Goal: Manage account settings

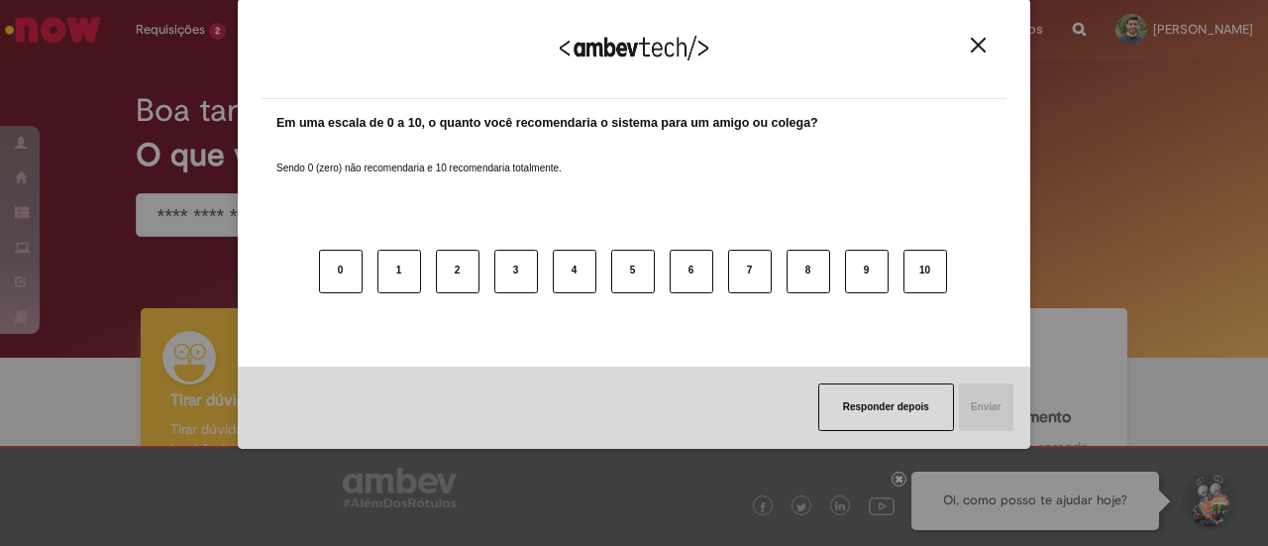
click at [979, 52] on button "Close" at bounding box center [978, 45] width 27 height 17
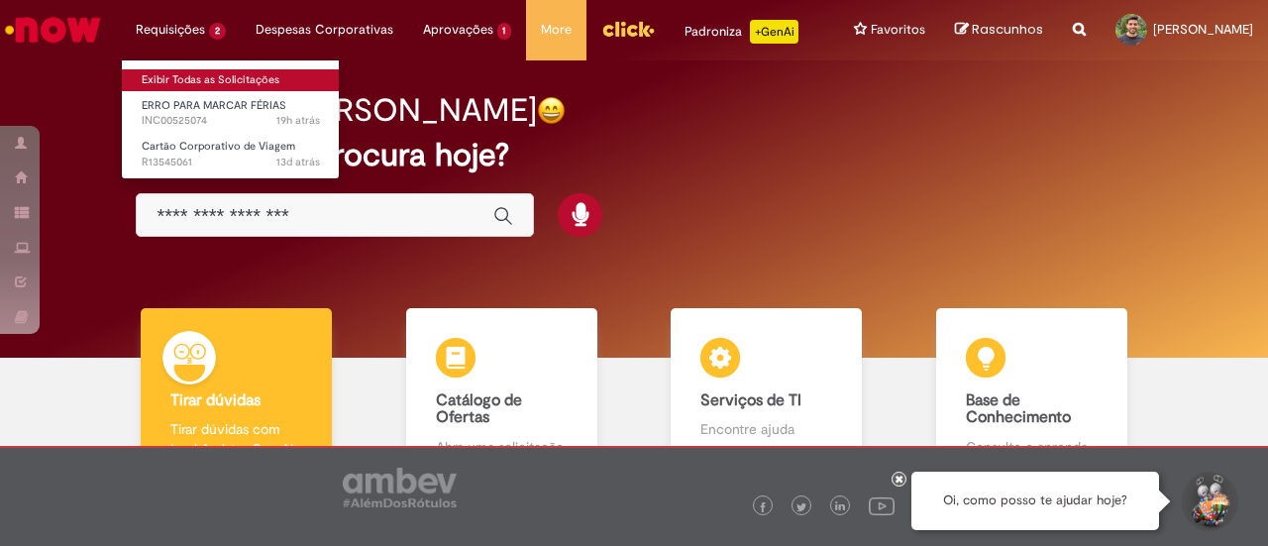
click at [192, 76] on link "Exibir Todas as Solicitações" at bounding box center [231, 80] width 218 height 22
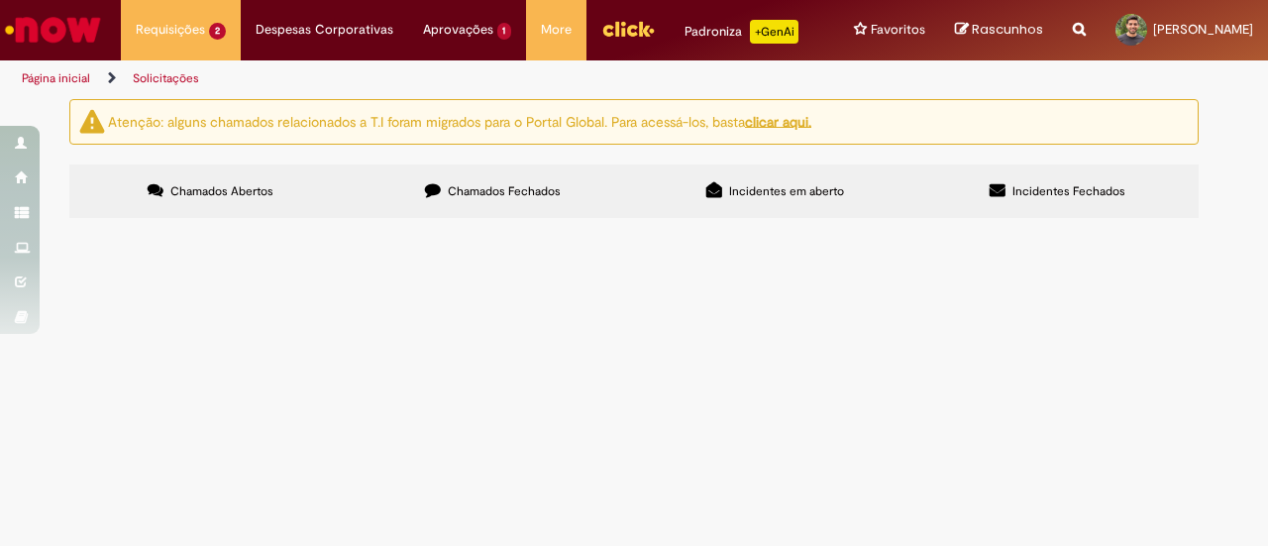
click at [0, 0] on span "Sou GC de [DATE] e faço viagens corporativas pela Cia. Necessito do cartão." at bounding box center [0, 0] width 0 height 0
click at [0, 0] on span "R13545061" at bounding box center [0, 0] width 0 height 0
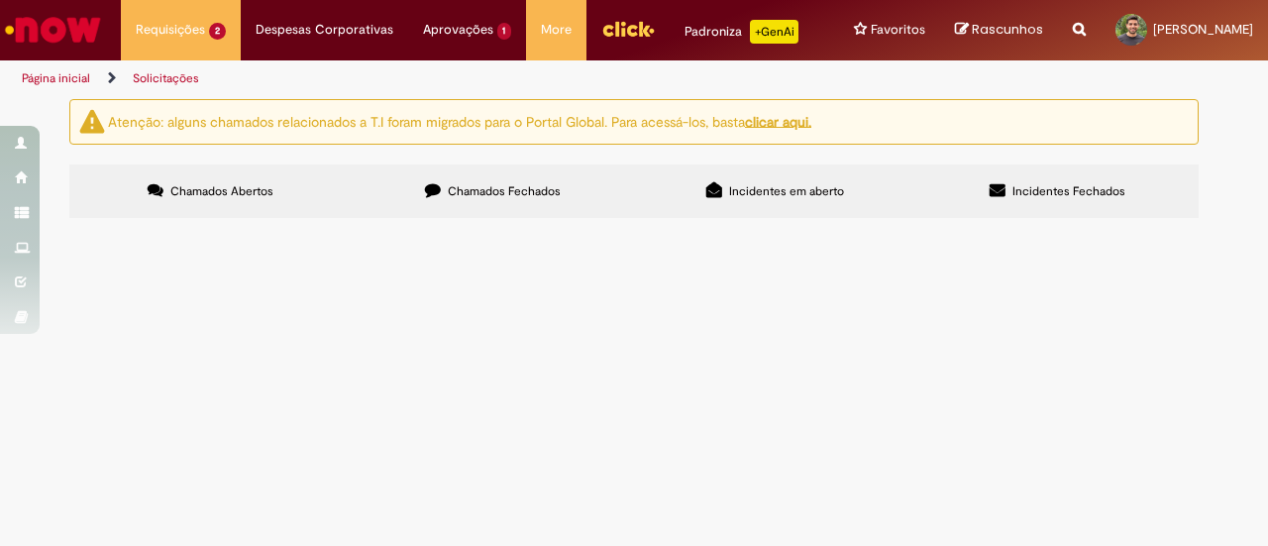
click at [129, 340] on main "Solicitações Atenção: alguns chamados relacionados a T.I foram migrados para o …" at bounding box center [634, 322] width 1268 height 448
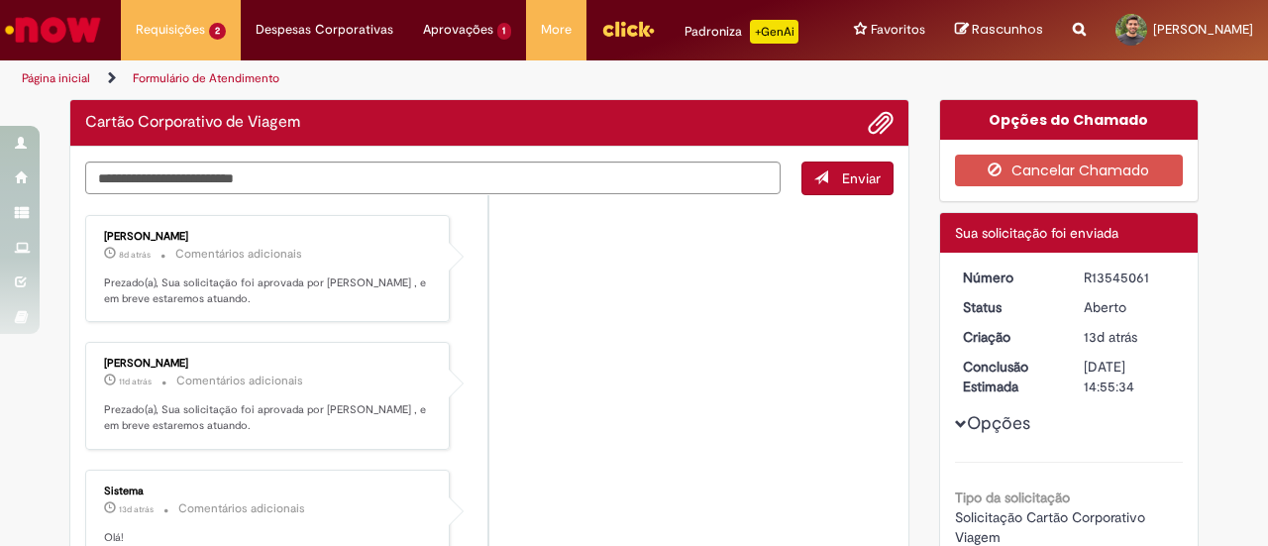
click at [129, 342] on div "[PERSON_NAME] 11d atrás 11 dias atrás Comentários adicionais Prezado(a), Sua so…" at bounding box center [267, 396] width 365 height 108
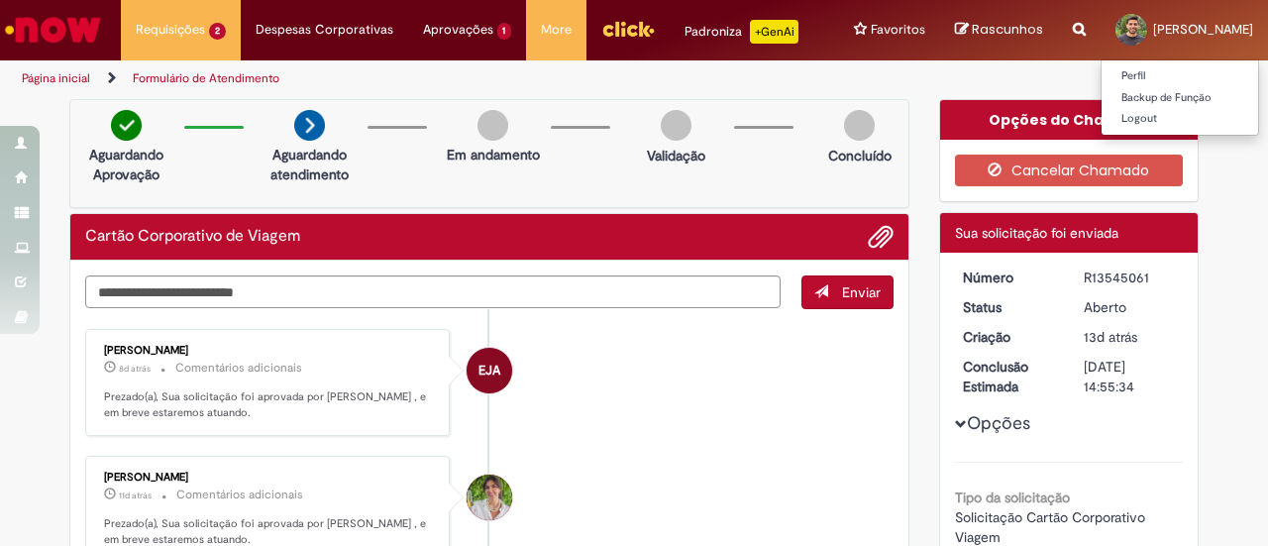
click at [1126, 39] on span at bounding box center [1131, 30] width 32 height 32
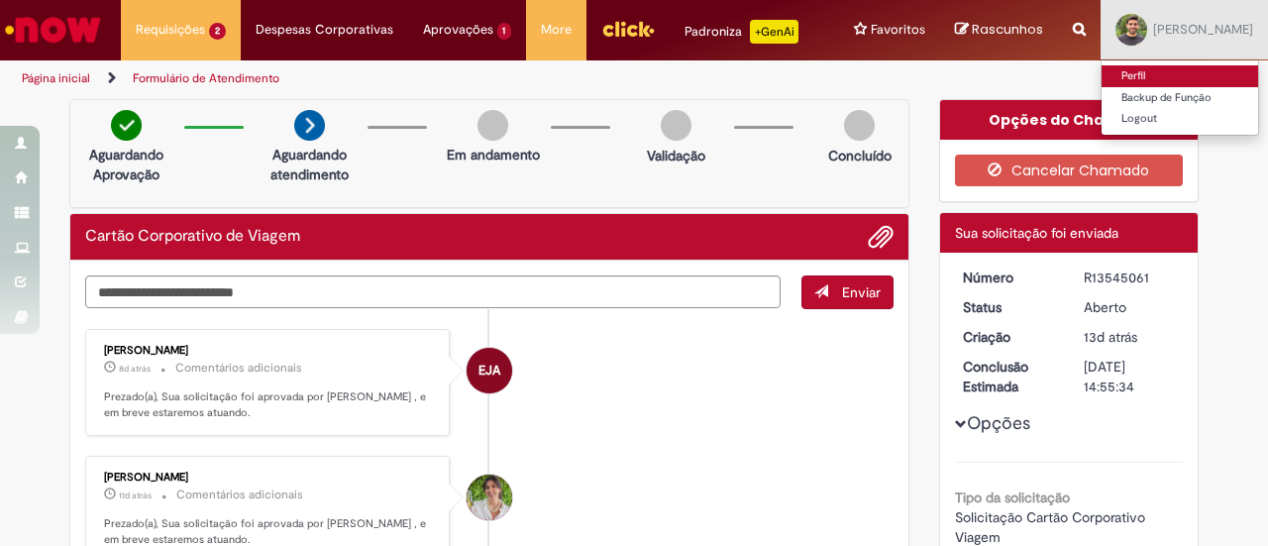
click at [1113, 71] on link "Perfil" at bounding box center [1179, 76] width 157 height 22
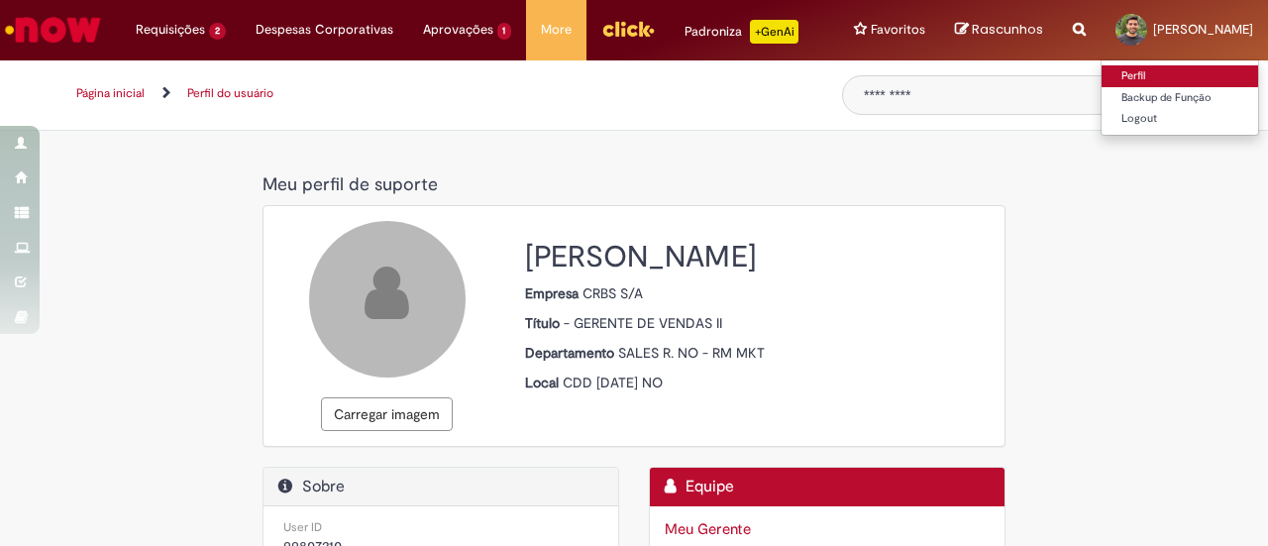
select select "**********"
